Goal: Information Seeking & Learning: Learn about a topic

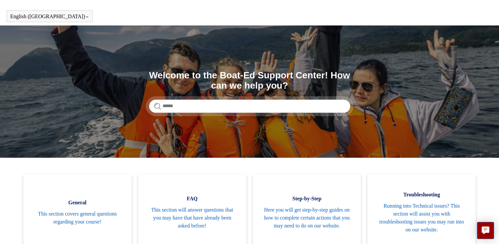
scroll to position [25, 0]
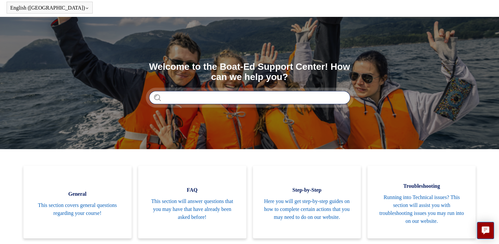
click at [236, 101] on input "Search" at bounding box center [249, 97] width 201 height 13
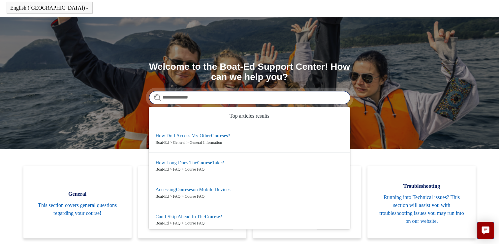
type input "**********"
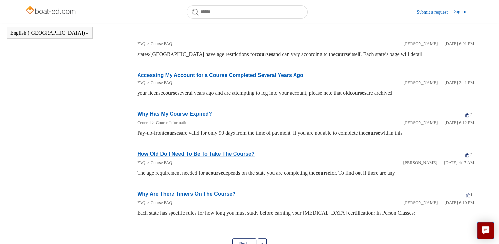
scroll to position [316, 0]
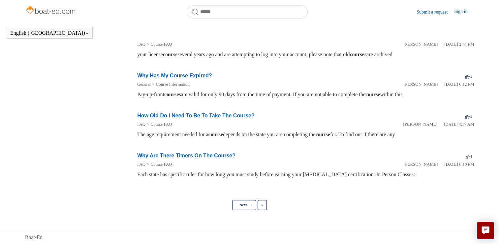
click at [197, 74] on link "Why Has My Course Expired?" at bounding box center [174, 76] width 75 height 6
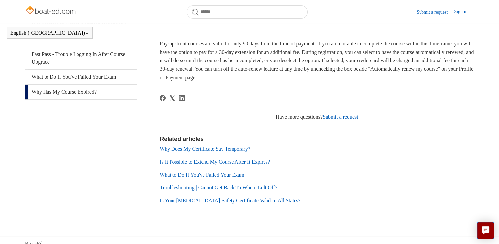
scroll to position [133, 0]
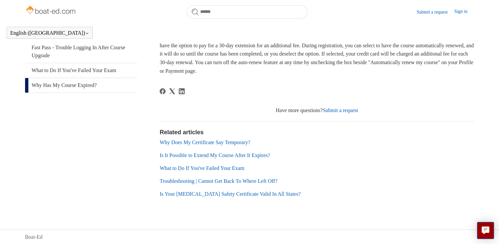
click at [201, 154] on link "Is It Possible to Extend My Course After It Expires?" at bounding box center [215, 155] width 111 height 6
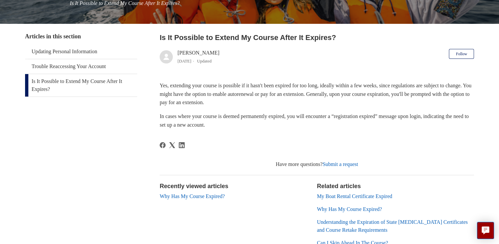
scroll to position [123, 0]
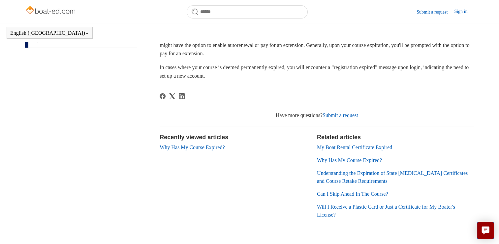
click at [340, 163] on link "Why Has My Course Expired?" at bounding box center [349, 160] width 65 height 6
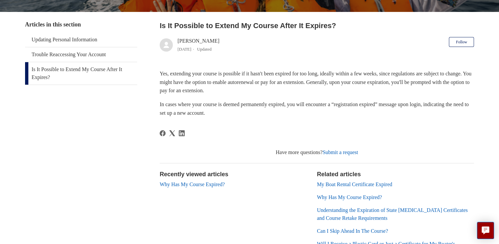
scroll to position [133, 0]
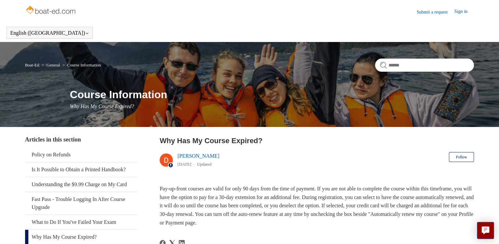
click at [460, 12] on link "Sign in" at bounding box center [465, 12] width 20 height 8
